Goal: Complete application form: Complete application form

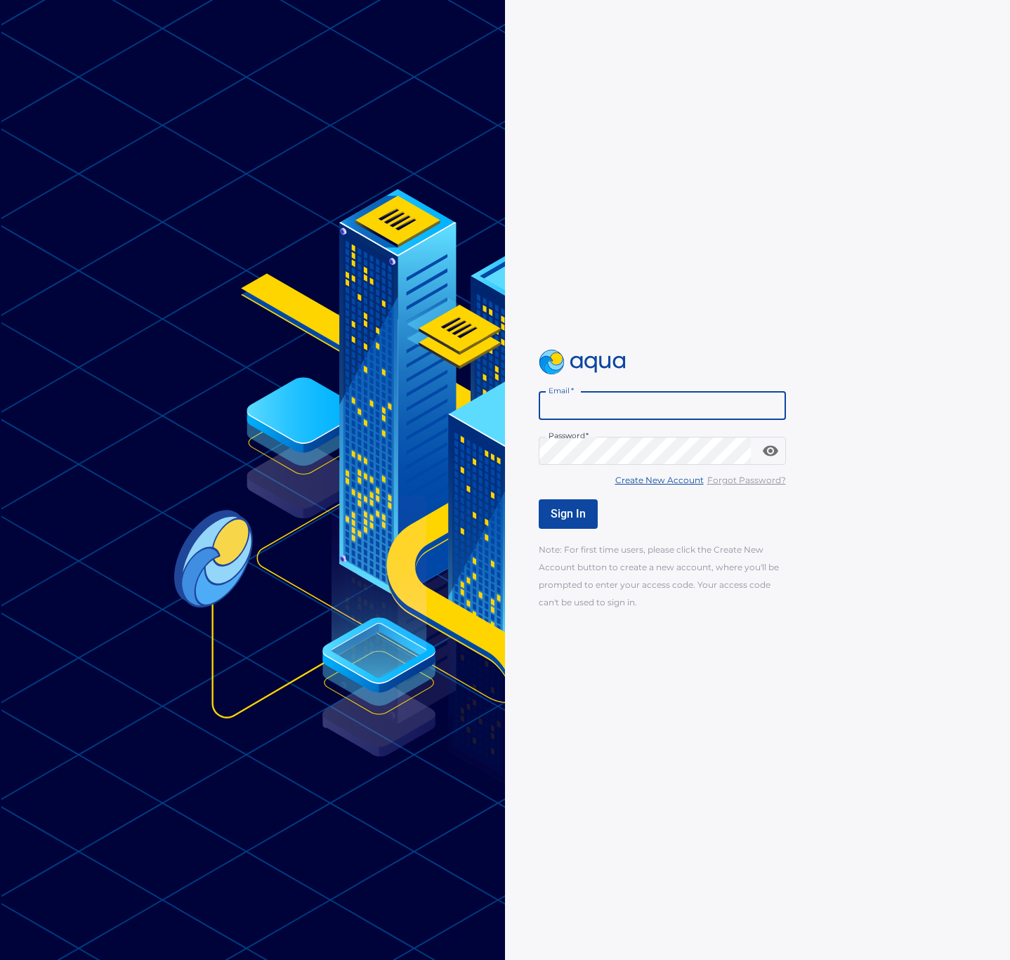
click at [591, 403] on input "Email   *" at bounding box center [662, 406] width 247 height 28
click at [673, 480] on u "Create New Account" at bounding box center [659, 480] width 88 height 11
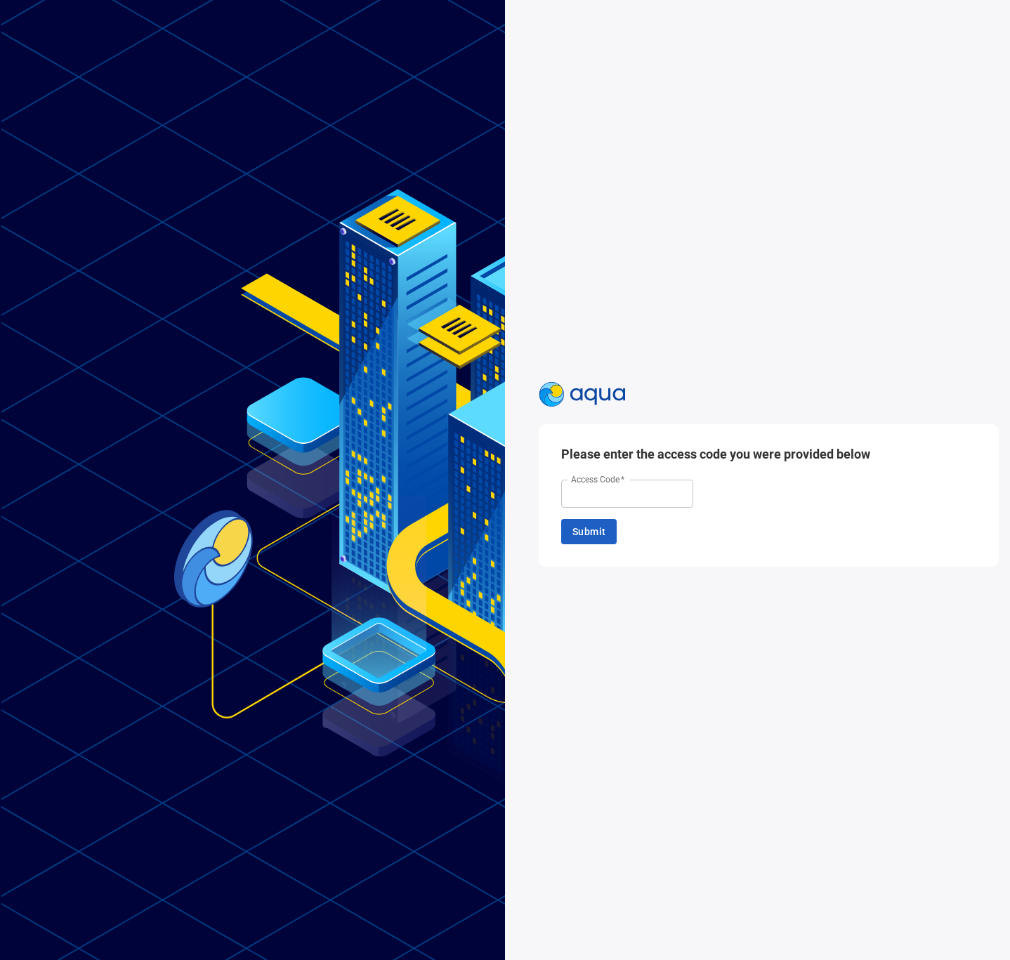
click at [615, 493] on input "Access Code   *" at bounding box center [627, 494] width 132 height 28
type input "******"
click at [594, 539] on span "Submit" at bounding box center [588, 532] width 33 height 18
click at [619, 502] on input "Email   *" at bounding box center [627, 492] width 132 height 28
click at [601, 488] on input "Email   *" at bounding box center [627, 492] width 132 height 28
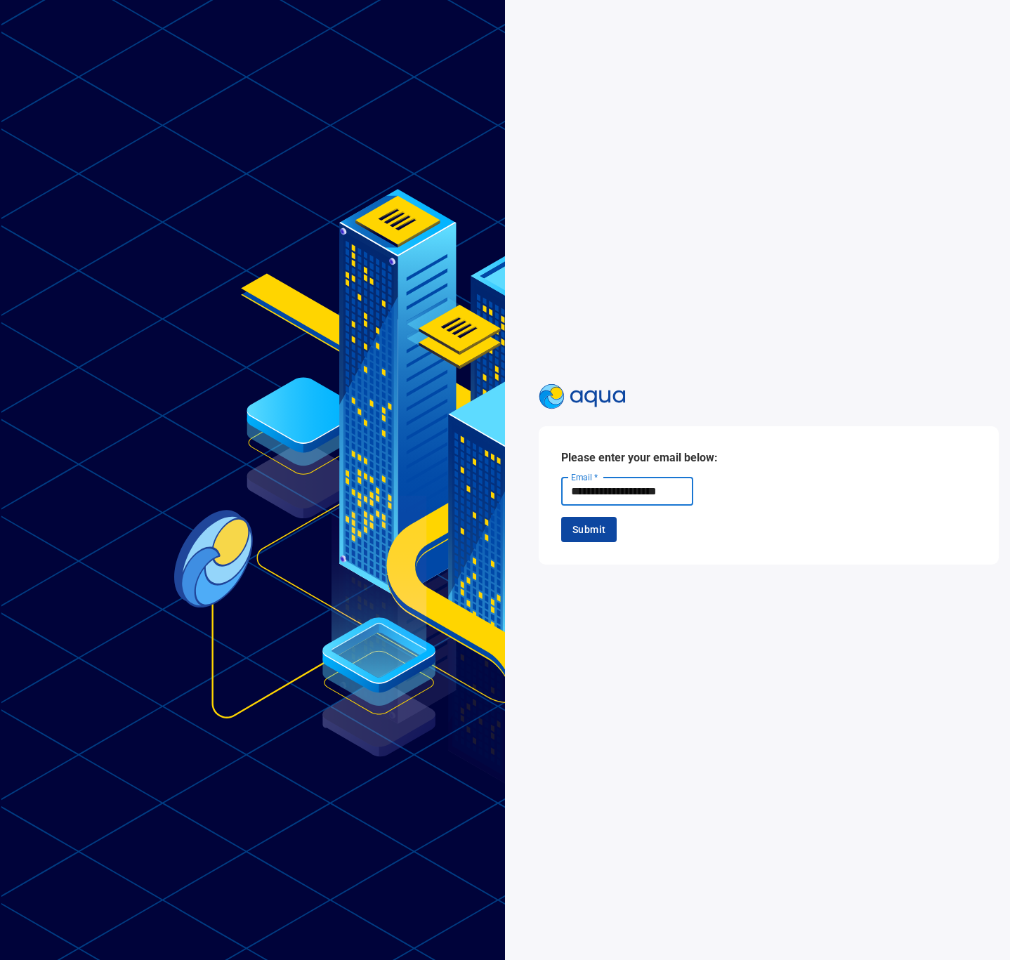
type input "**********"
click at [592, 523] on span "Submit" at bounding box center [588, 530] width 33 height 18
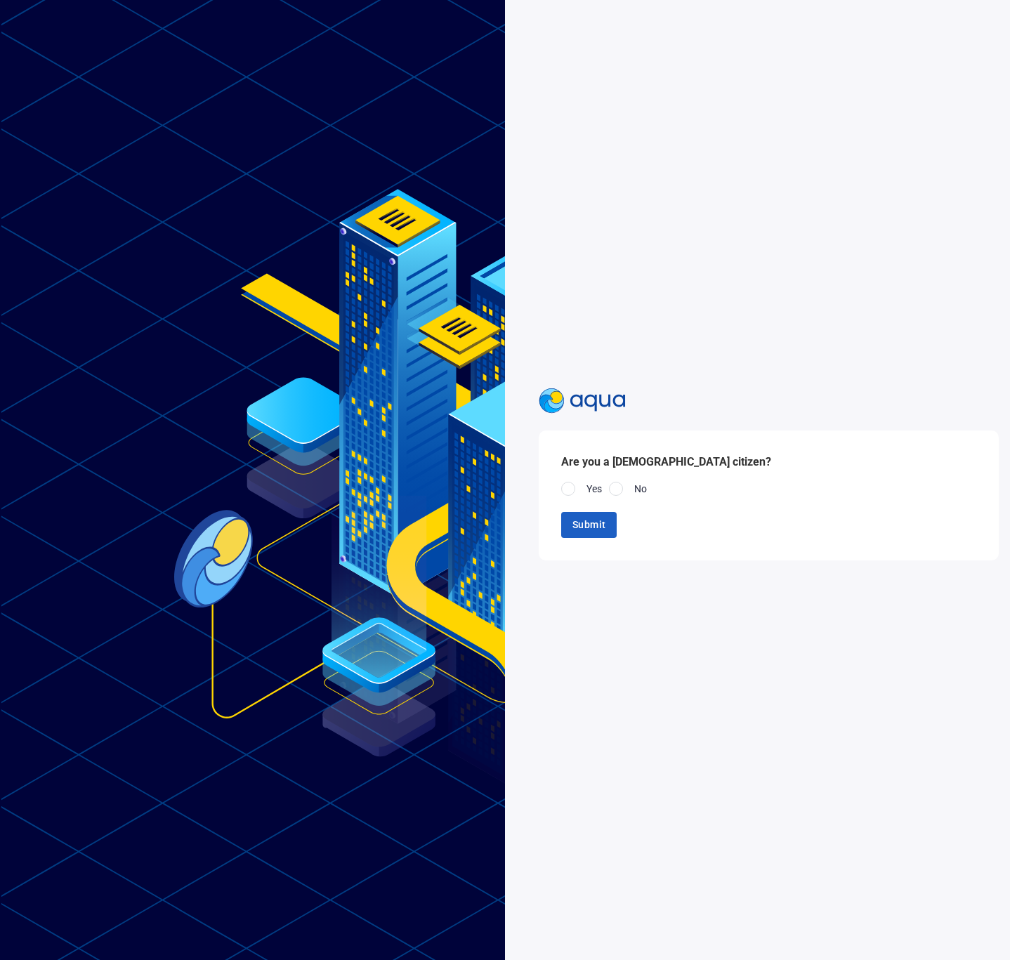
click at [566, 492] on div at bounding box center [568, 489] width 14 height 14
click at [580, 527] on span "Submit" at bounding box center [588, 525] width 33 height 18
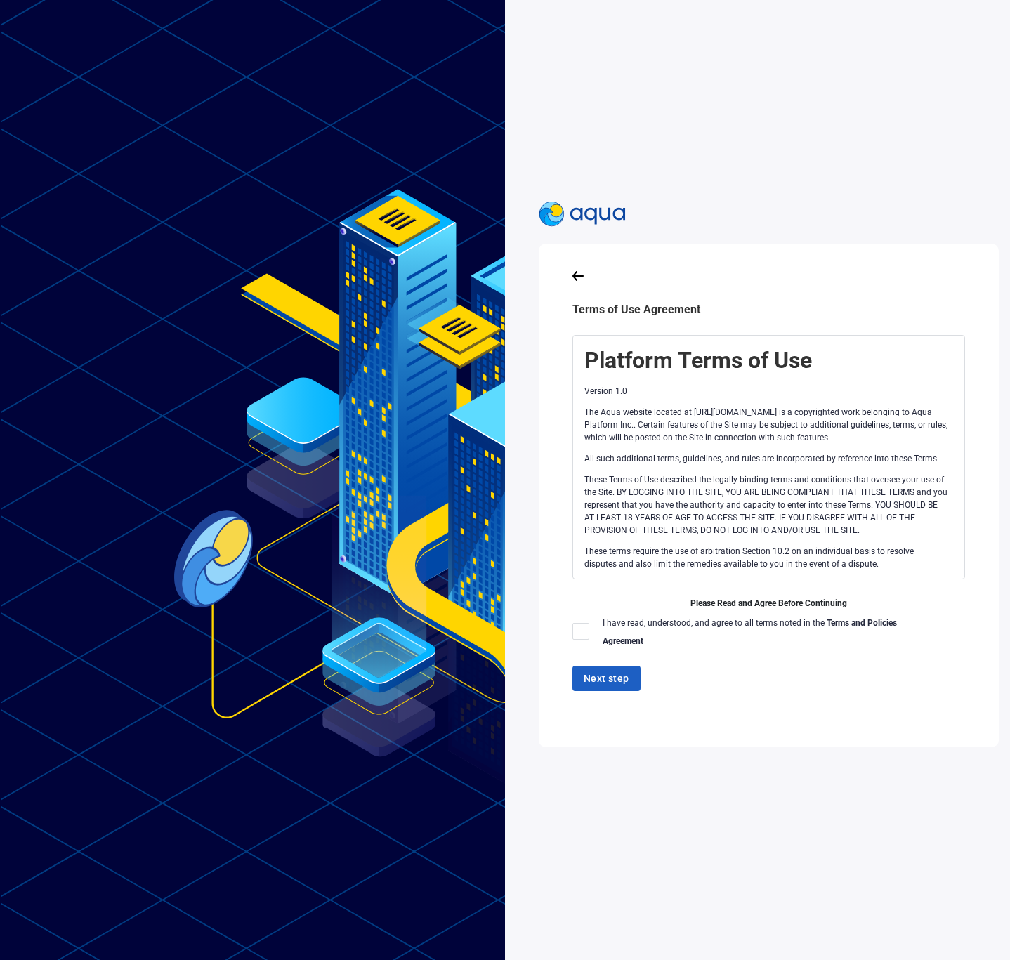
click at [688, 429] on p "The Aqua website located at [URL][DOMAIN_NAME] is a copyrighted work belonging …" at bounding box center [765, 425] width 363 height 38
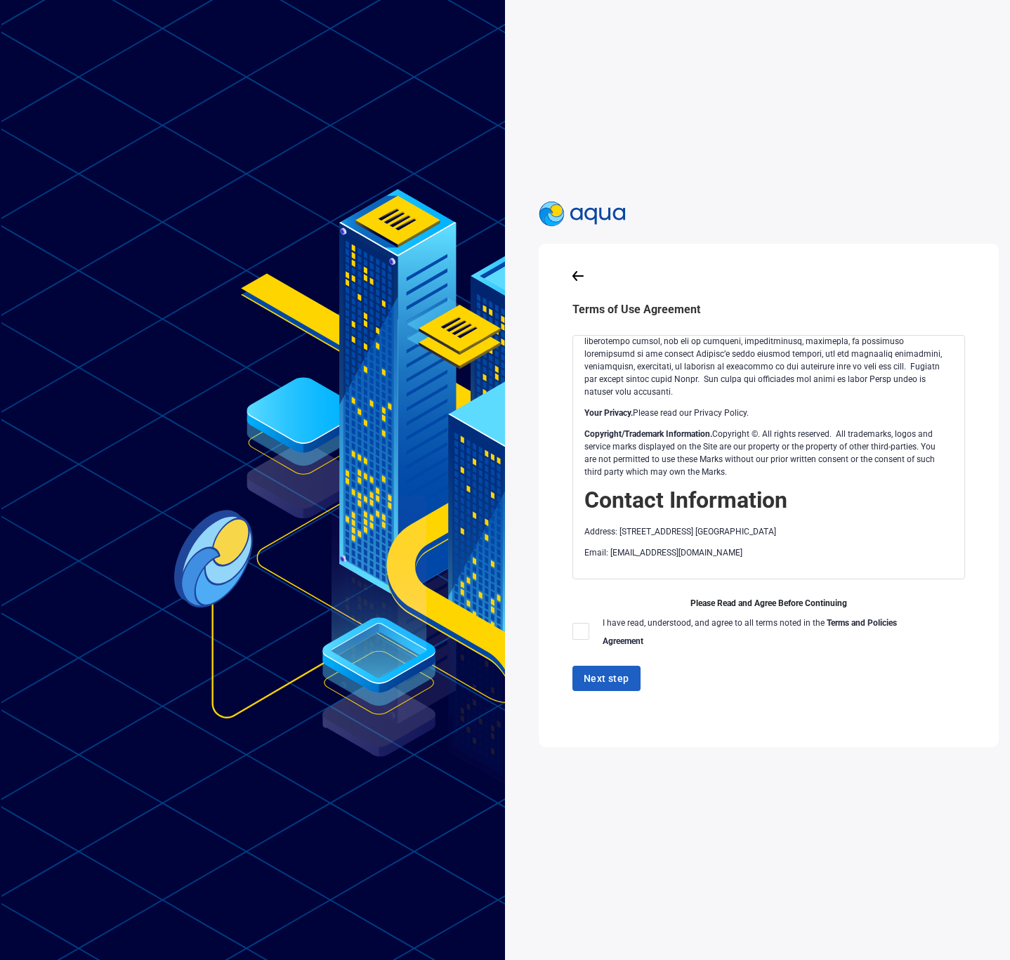
scroll to position [3857, 0]
click at [582, 631] on div at bounding box center [580, 631] width 17 height 17
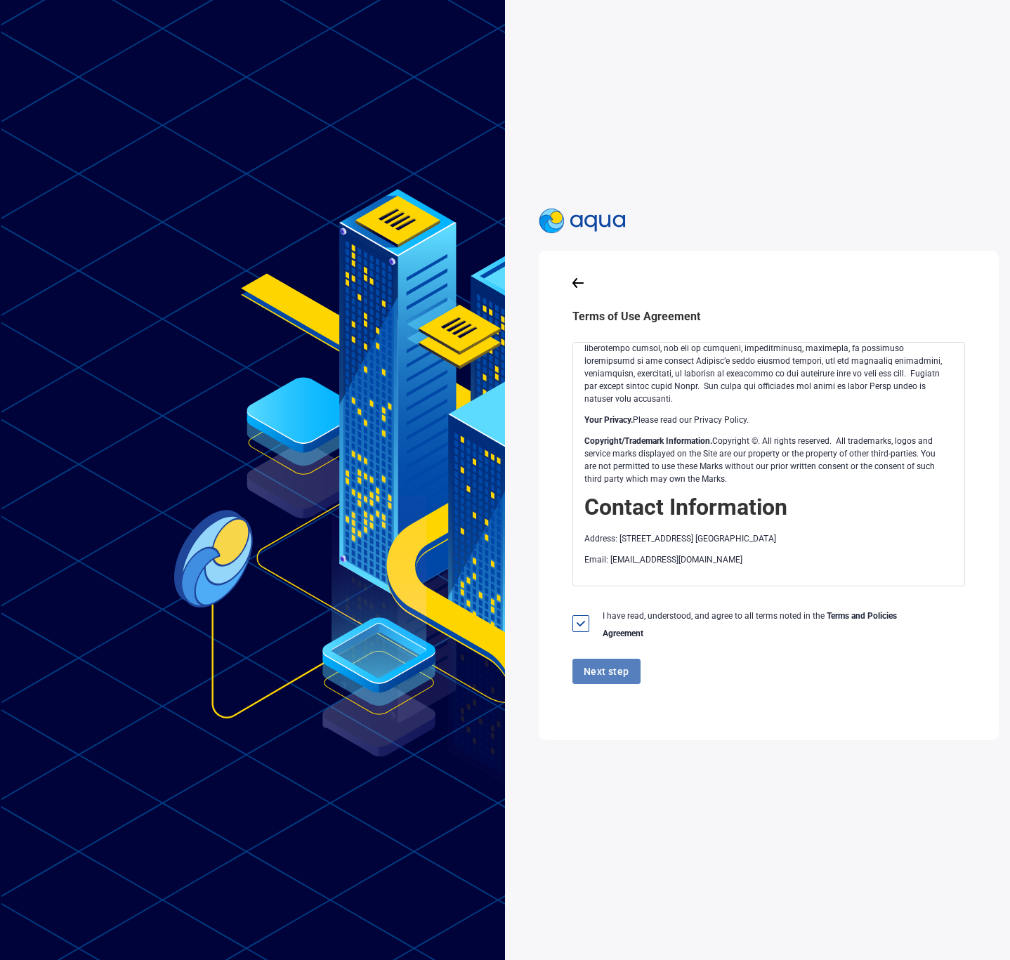
click at [590, 661] on button "Next step" at bounding box center [606, 672] width 68 height 26
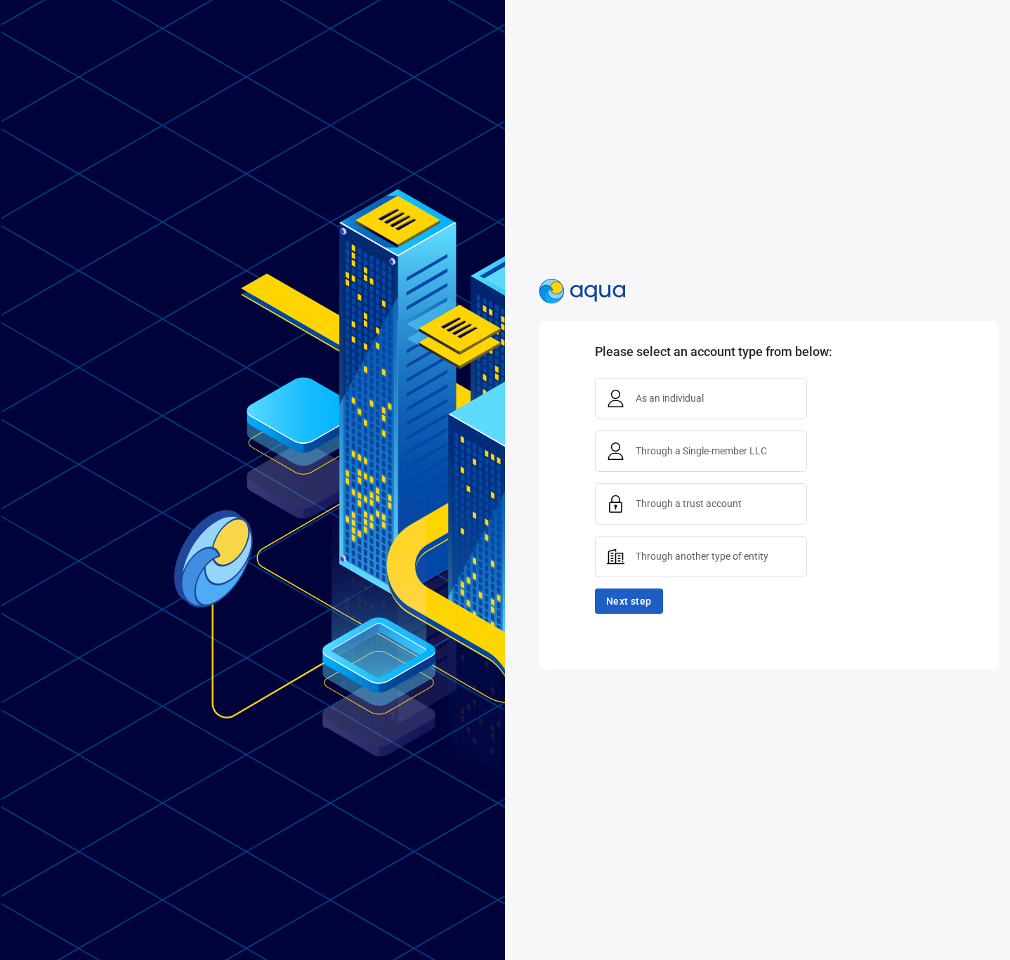
click at [673, 406] on span "As an individual" at bounding box center [669, 398] width 79 height 17
click at [617, 598] on span "Next step" at bounding box center [629, 602] width 46 height 18
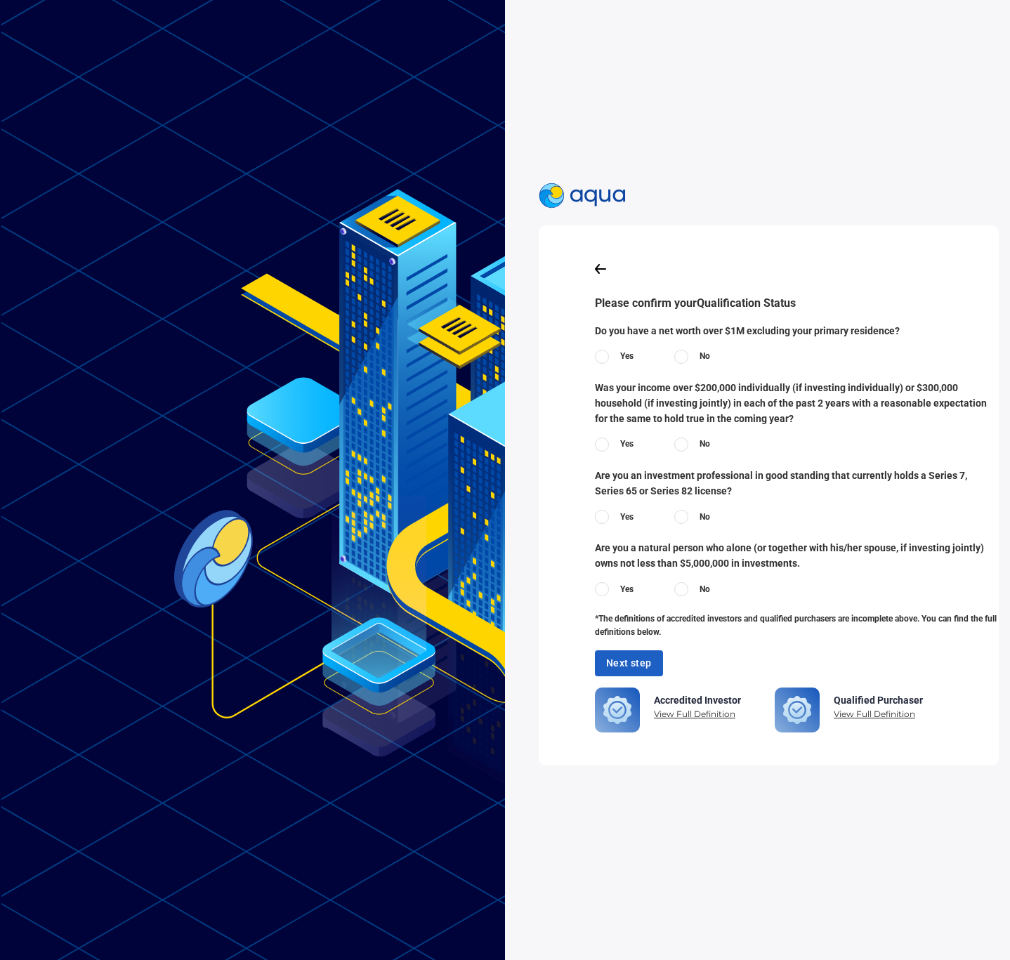
click at [595, 277] on div at bounding box center [797, 268] width 404 height 18
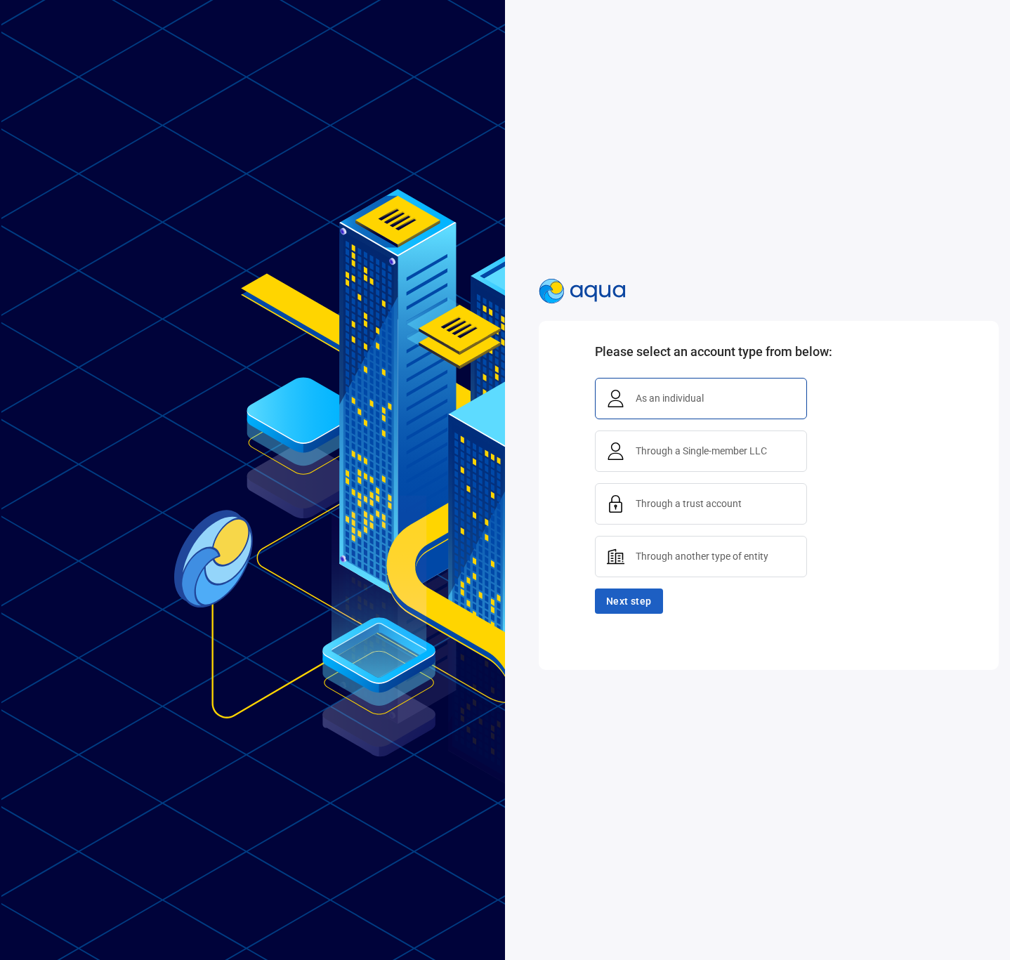
click at [709, 451] on span "Through a Single-member LLC" at bounding box center [701, 450] width 143 height 17
click at [660, 398] on span "As an individual" at bounding box center [669, 398] width 79 height 17
click at [615, 607] on span "Next step" at bounding box center [629, 602] width 46 height 18
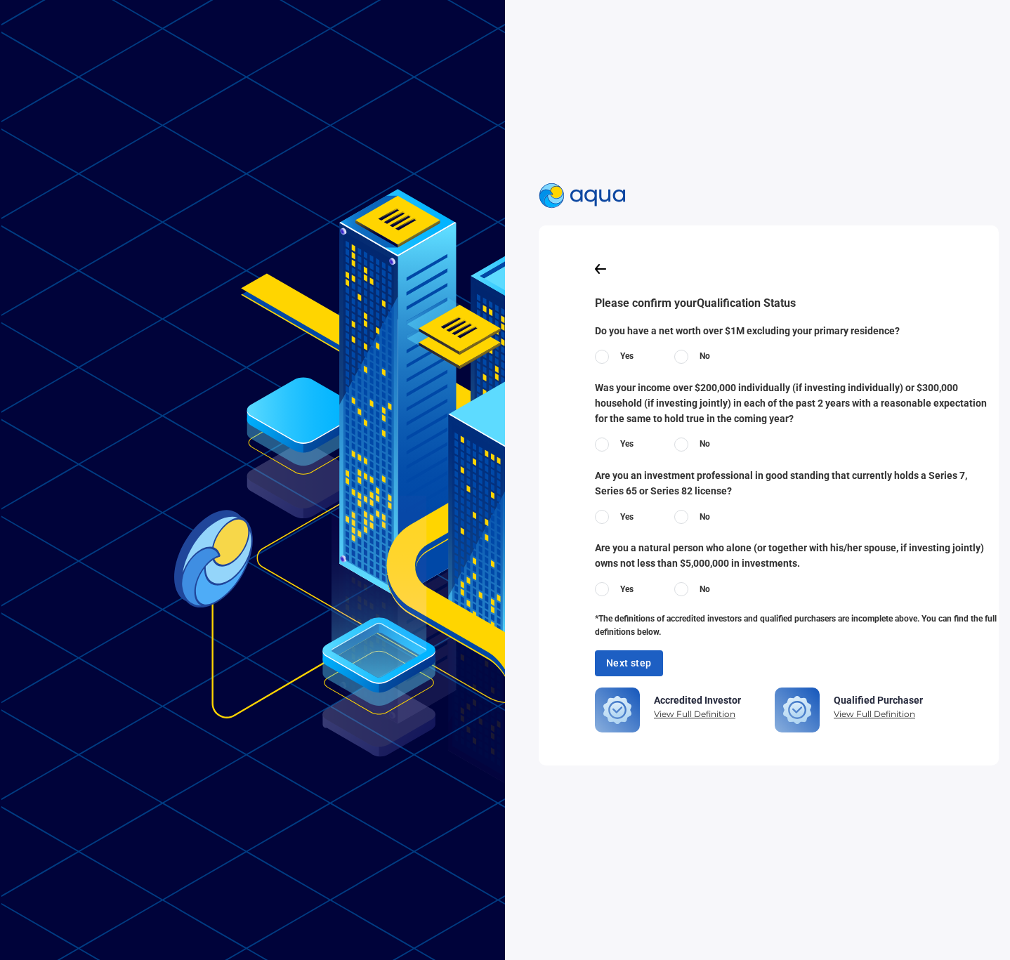
click at [596, 357] on div at bounding box center [602, 357] width 14 height 14
click at [601, 442] on div at bounding box center [602, 445] width 14 height 14
click at [674, 518] on div at bounding box center [681, 517] width 14 height 14
click at [600, 590] on div at bounding box center [602, 589] width 14 height 14
click at [681, 587] on div at bounding box center [681, 589] width 14 height 14
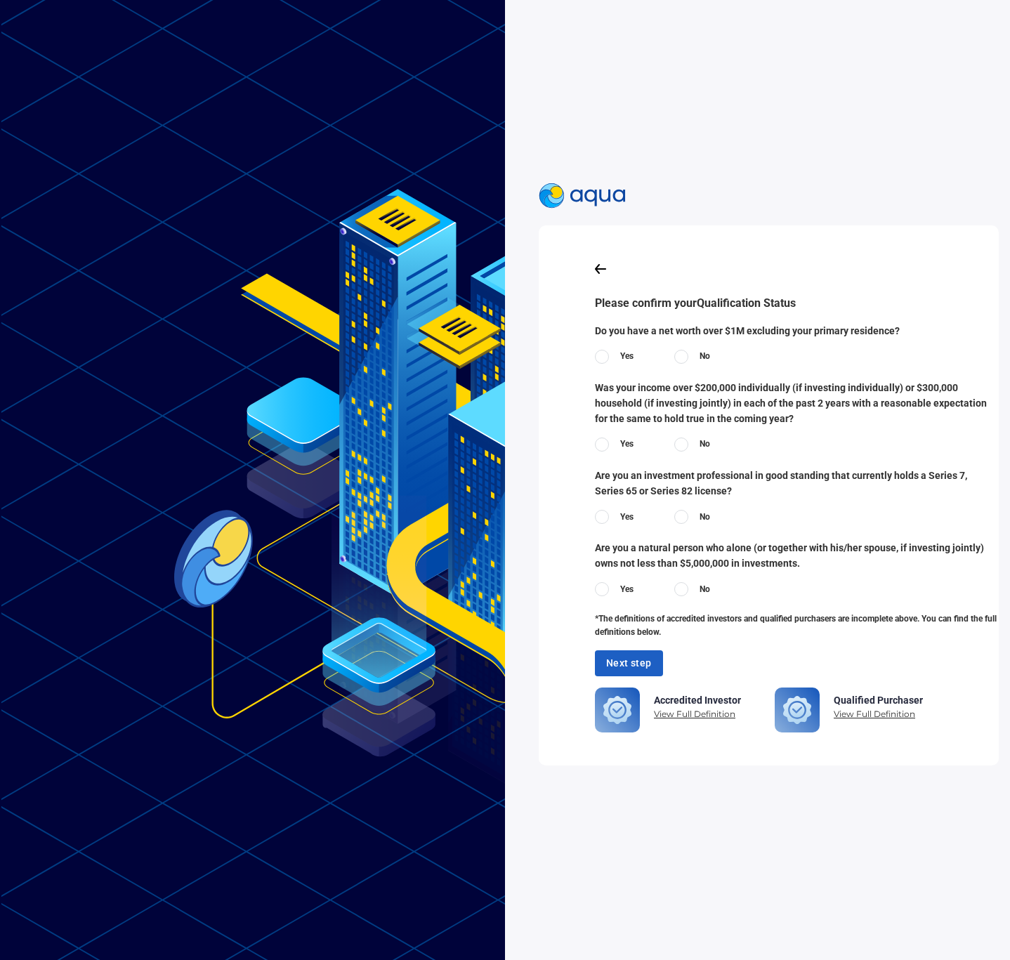
click at [603, 586] on div at bounding box center [602, 589] width 14 height 14
click at [616, 657] on span "Next step" at bounding box center [629, 664] width 46 height 18
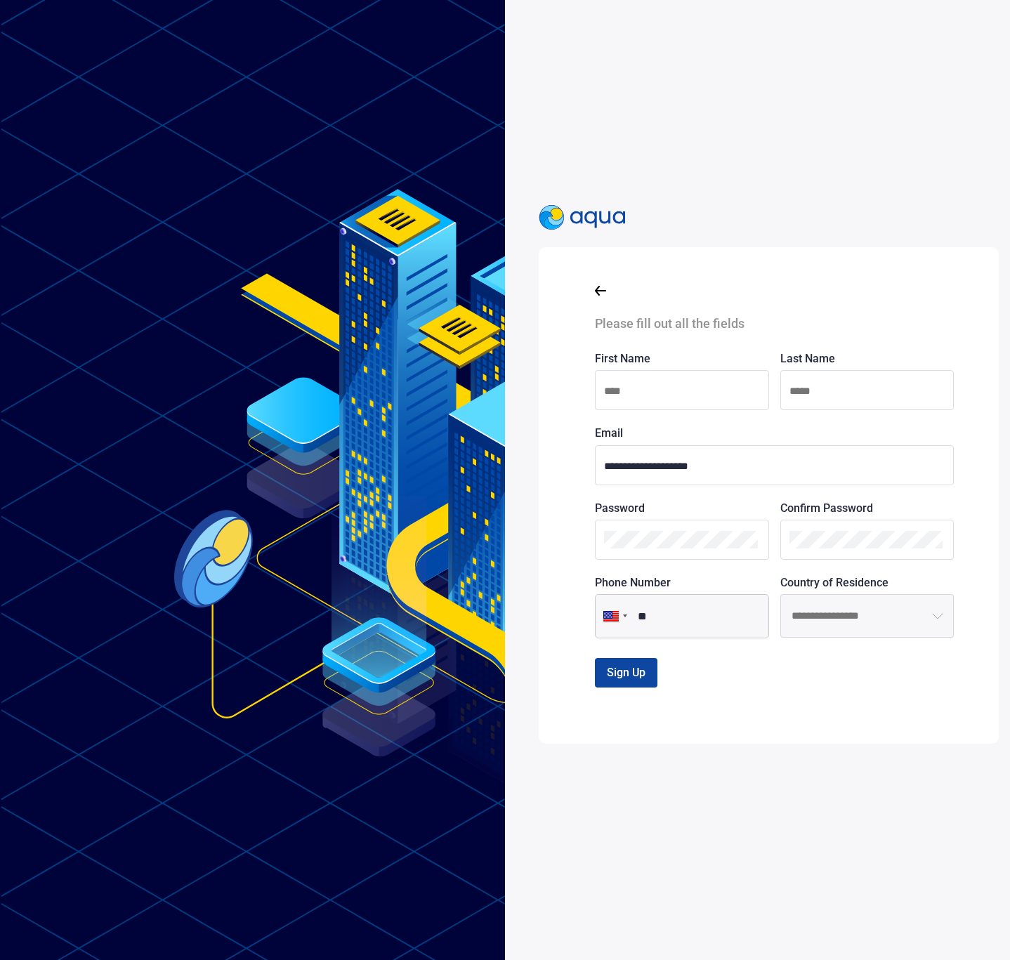
click at [631, 391] on input at bounding box center [682, 392] width 156 height 18
click at [789, 390] on input at bounding box center [867, 392] width 156 height 18
click at [847, 388] on input at bounding box center [867, 392] width 156 height 18
click at [659, 388] on input at bounding box center [682, 392] width 156 height 18
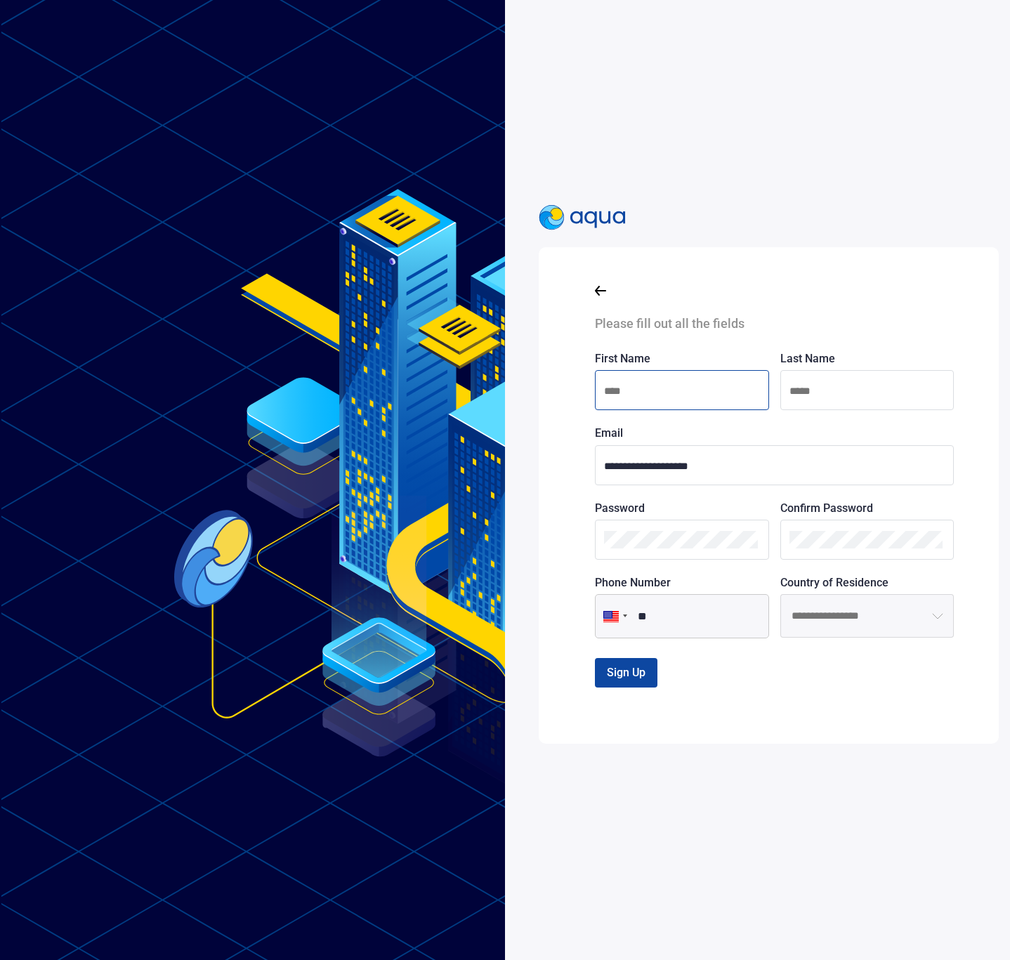
click at [648, 119] on div "**********" at bounding box center [786, 480] width 494 height 960
